Goal: Obtain resource: Obtain resource

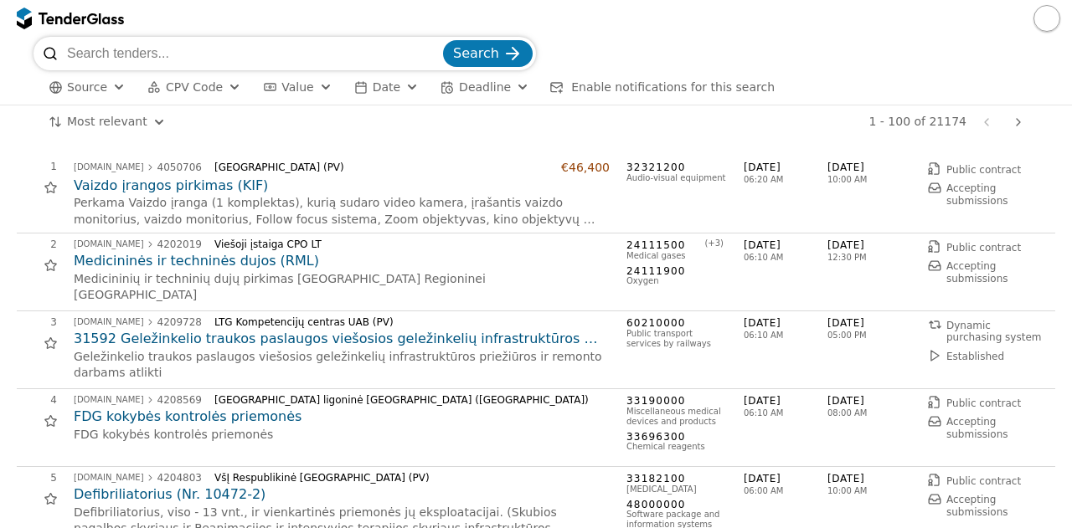
click at [208, 90] on span "CPV Code" at bounding box center [194, 86] width 57 height 13
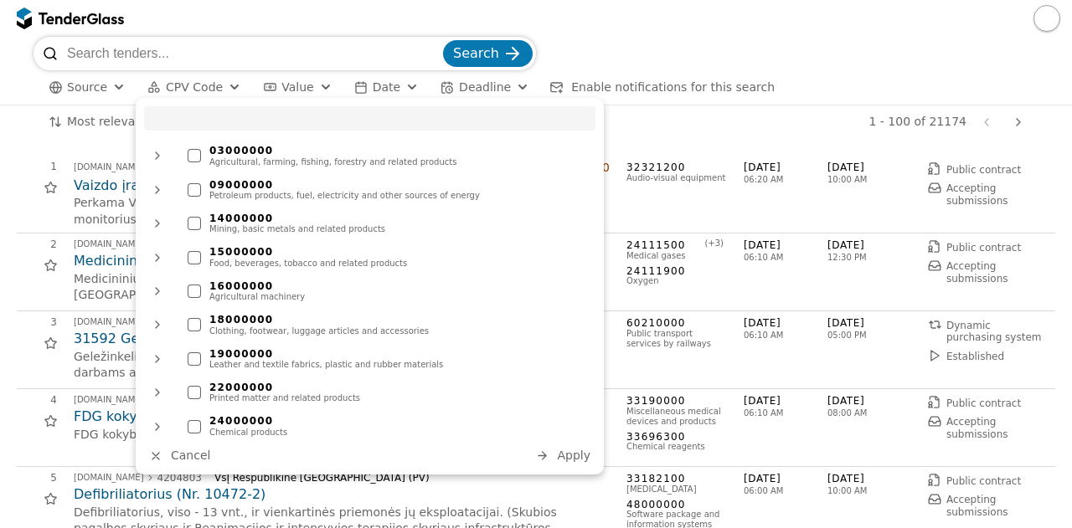
type input "ų"
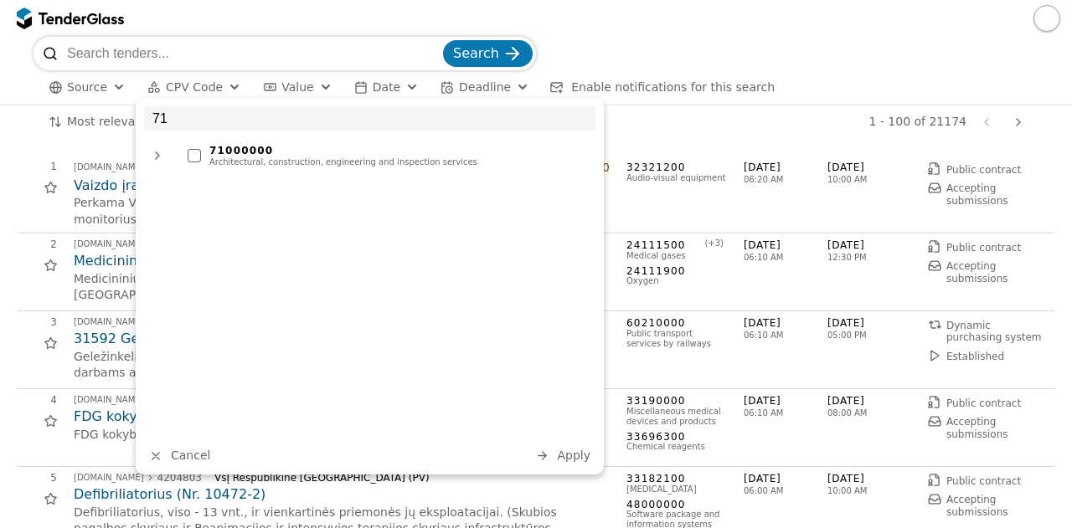
type input "71"
click at [260, 155] on div "71000000" at bounding box center [398, 151] width 378 height 12
click at [573, 455] on span "Apply" at bounding box center [573, 455] width 33 height 13
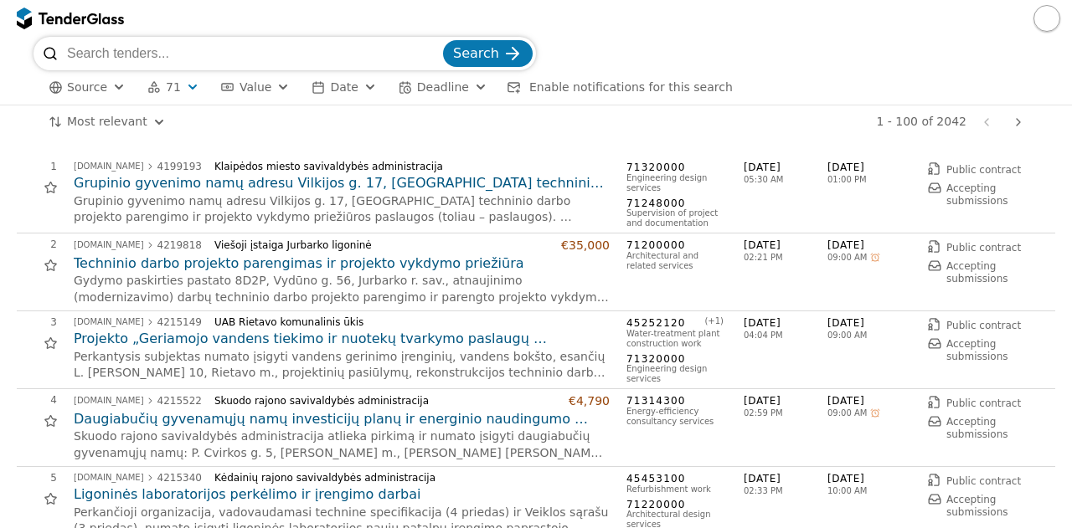
click at [588, 136] on div "1 - 100 of 2042 Previous page Next page" at bounding box center [605, 121] width 849 height 33
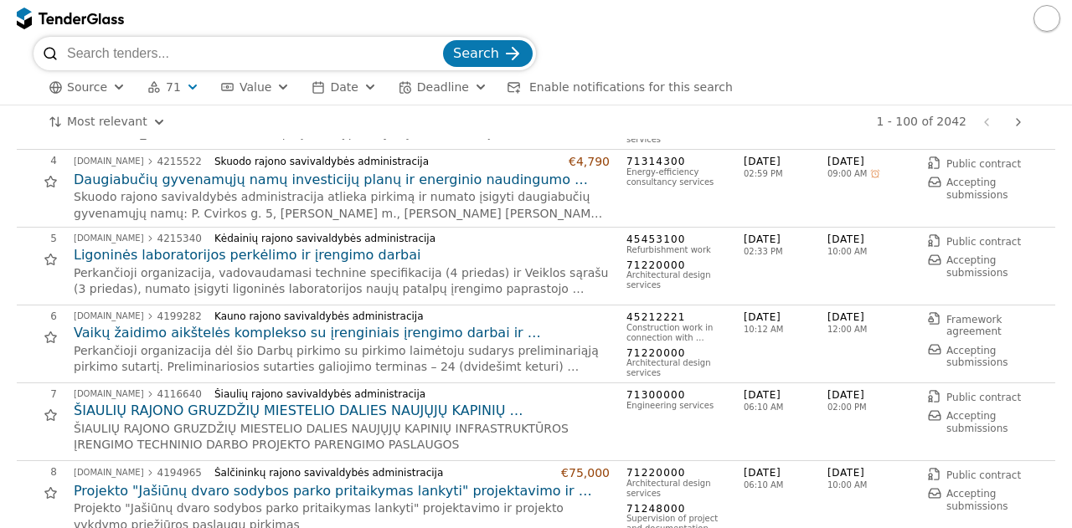
scroll to position [301, 0]
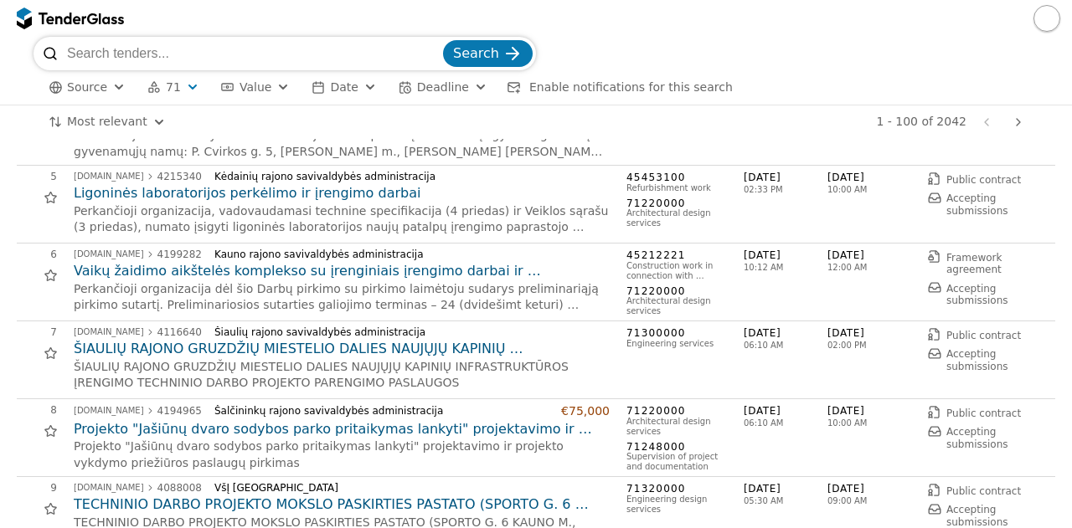
click at [443, 267] on h2 "Vaikų žaidimo aikštelės komplekso su įrenginiais įrengimo darbai ir supaprastin…" at bounding box center [342, 271] width 536 height 18
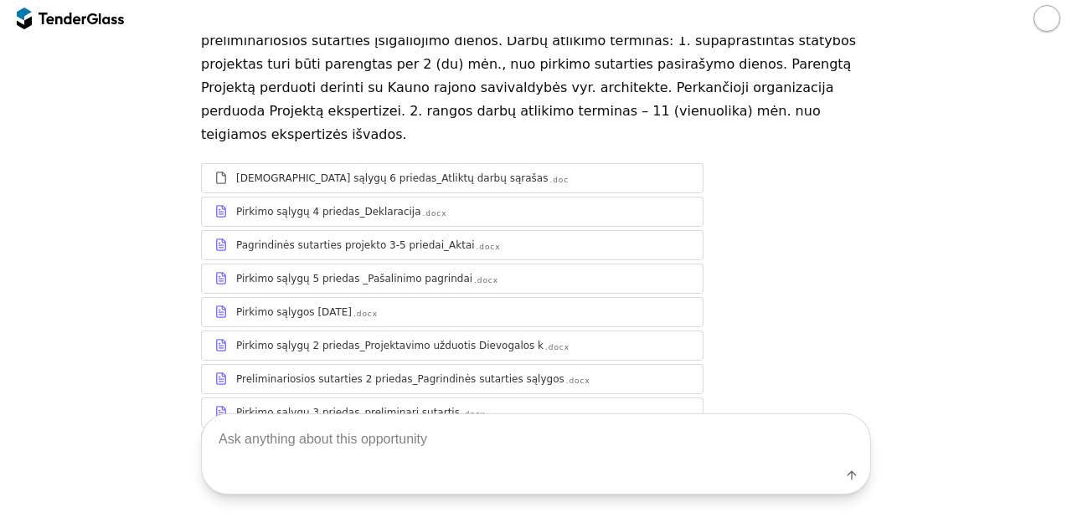
scroll to position [238, 0]
click at [543, 389] on div "Label" at bounding box center [536, 454] width 1072 height 148
click at [417, 383] on div "Label" at bounding box center [536, 454] width 1072 height 148
click at [411, 397] on div "Label" at bounding box center [536, 454] width 1072 height 148
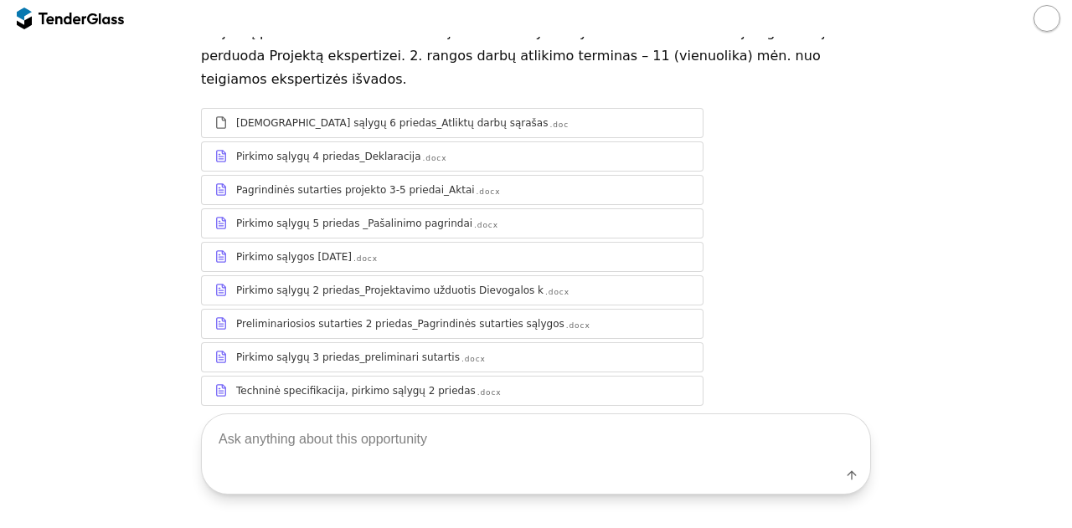
click at [241, 384] on div "Techninė specifikacija, pirkimo sąlygų 2 priedas" at bounding box center [355, 390] width 239 height 13
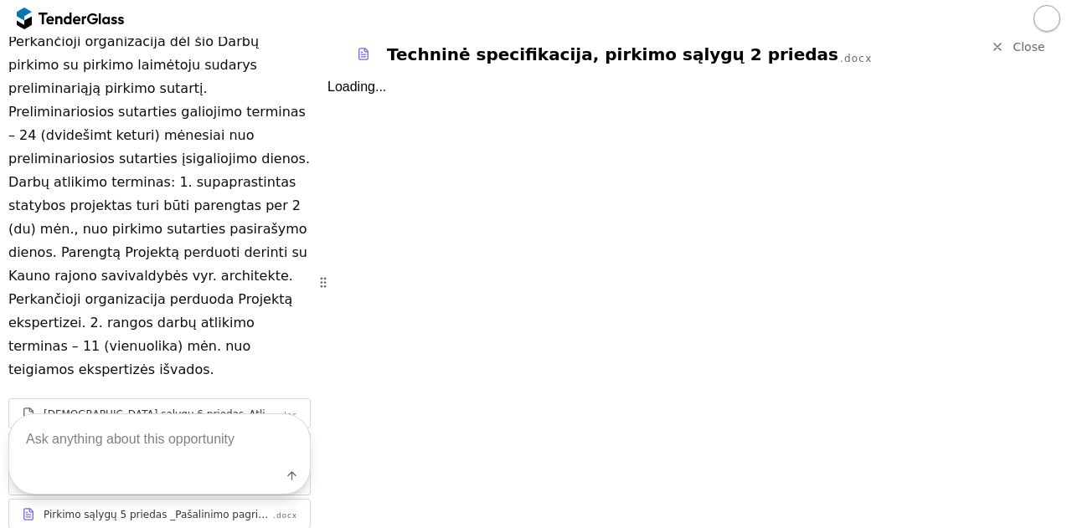
scroll to position [423, 0]
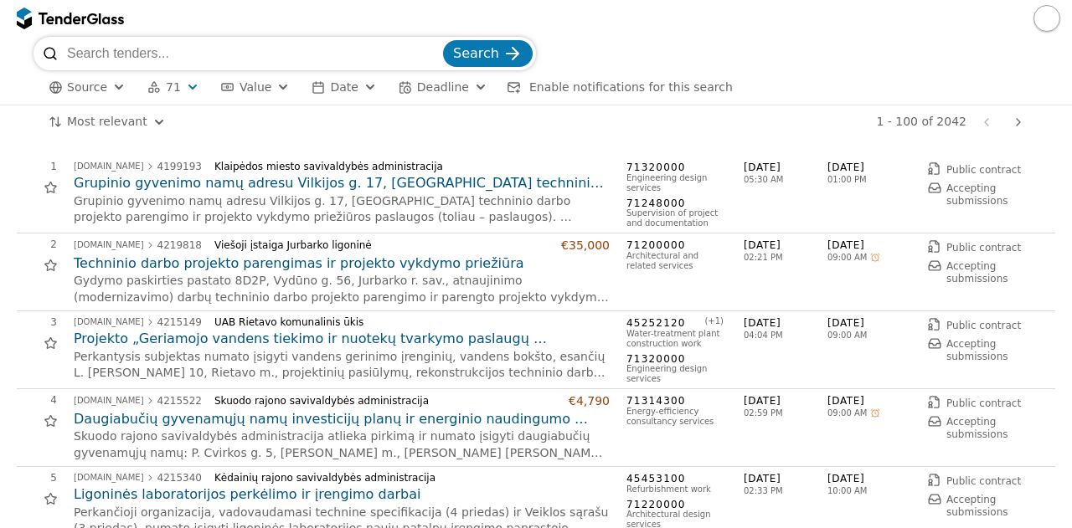
scroll to position [301, 0]
